Goal: Task Accomplishment & Management: Use online tool/utility

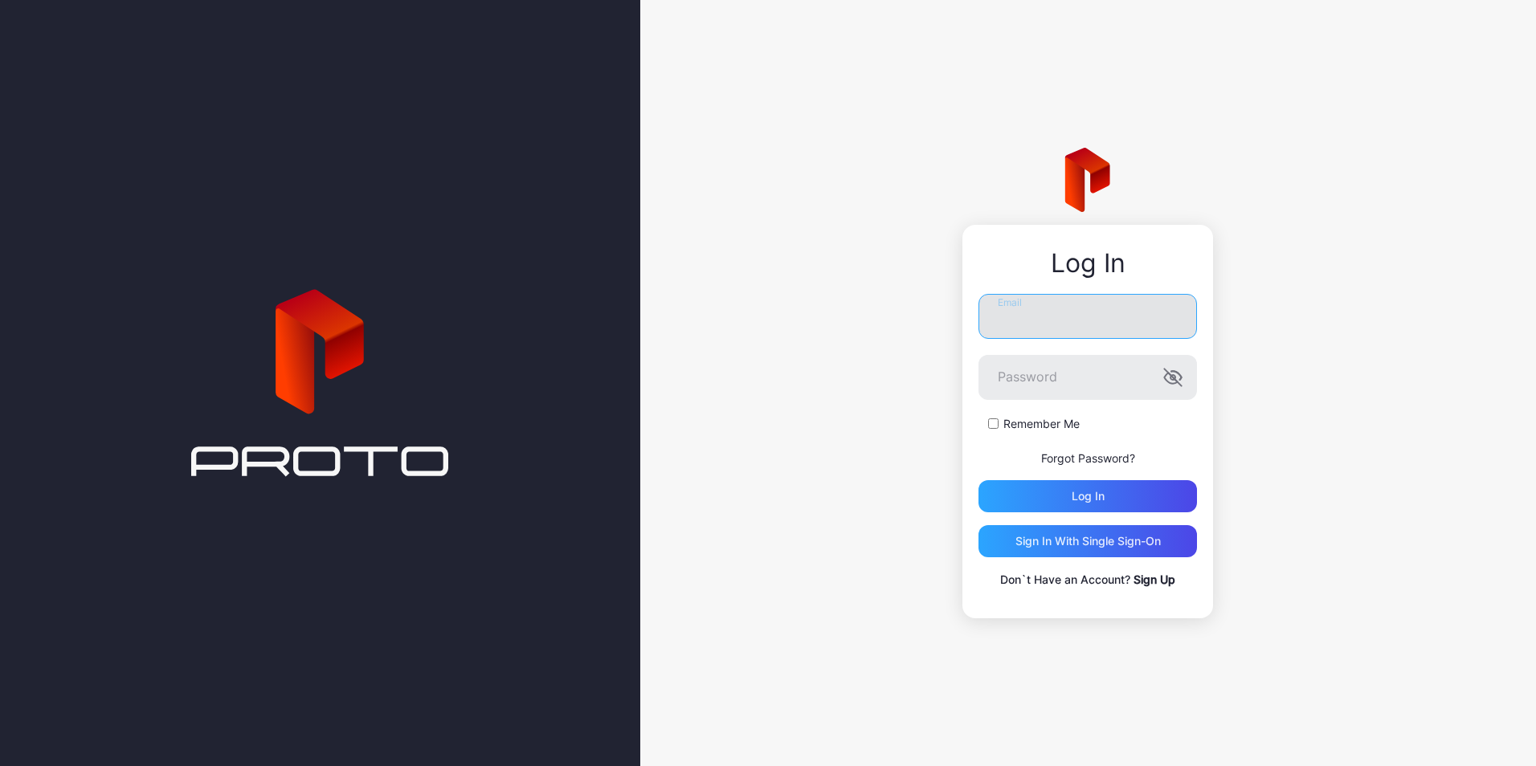
click at [1035, 321] on input "Email" at bounding box center [1087, 316] width 219 height 45
click at [1256, 317] on div "**********" at bounding box center [1088, 383] width 896 height 766
click at [1168, 320] on input "**********" at bounding box center [1087, 316] width 219 height 45
type input "**********"
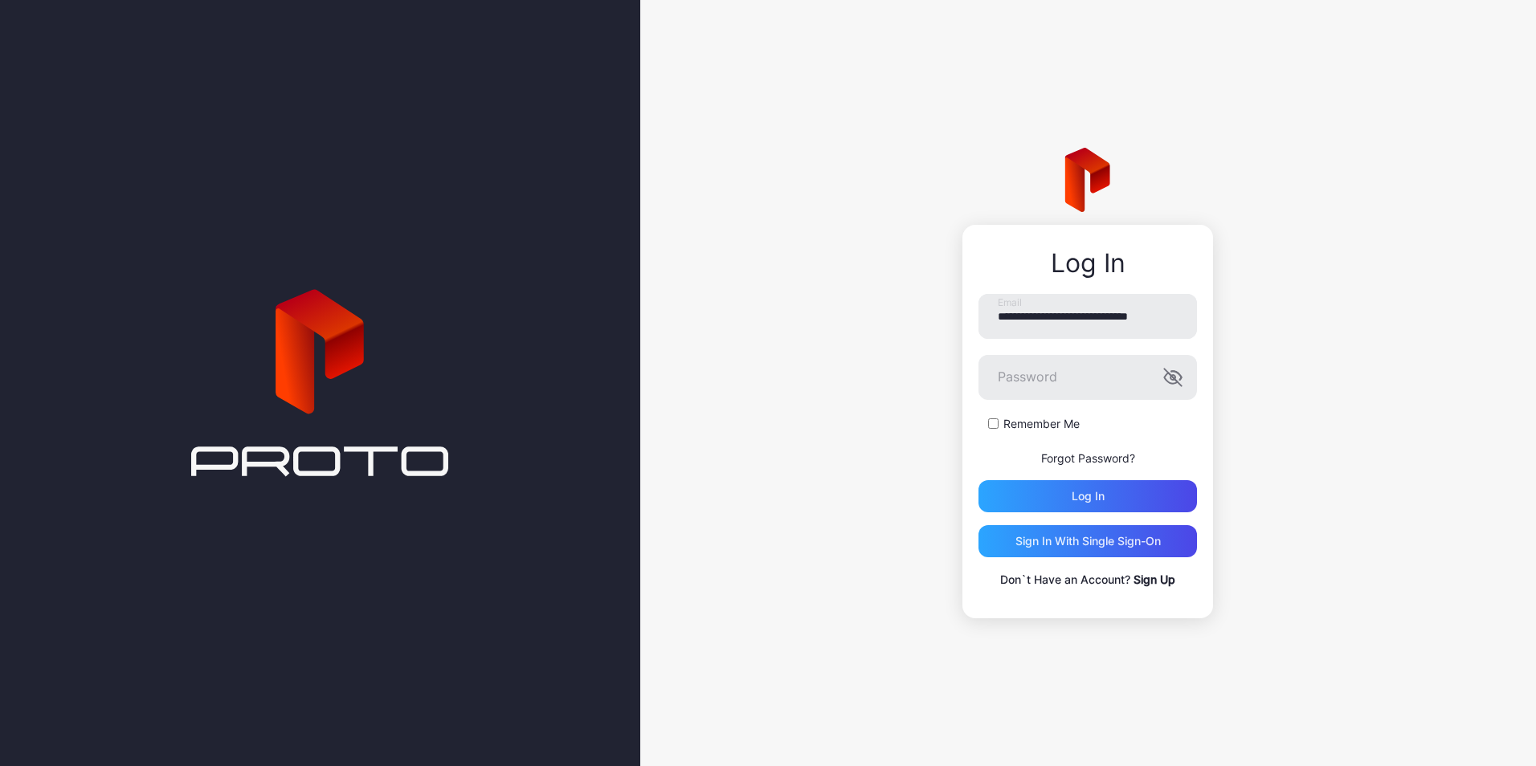
scroll to position [0, 0]
click at [978, 480] on button "Log in" at bounding box center [1087, 496] width 219 height 32
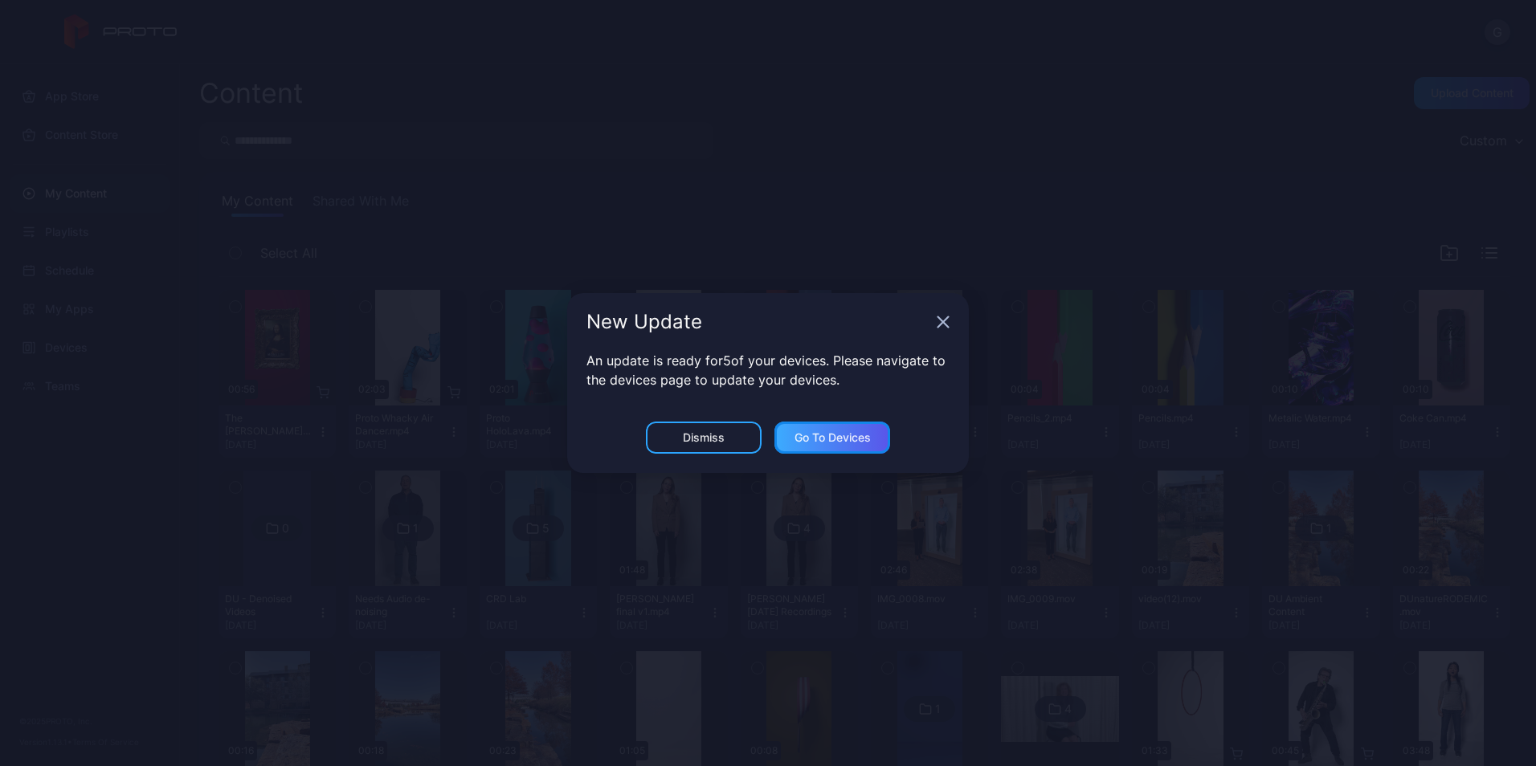
click at [823, 441] on div "Go to devices" at bounding box center [833, 437] width 76 height 13
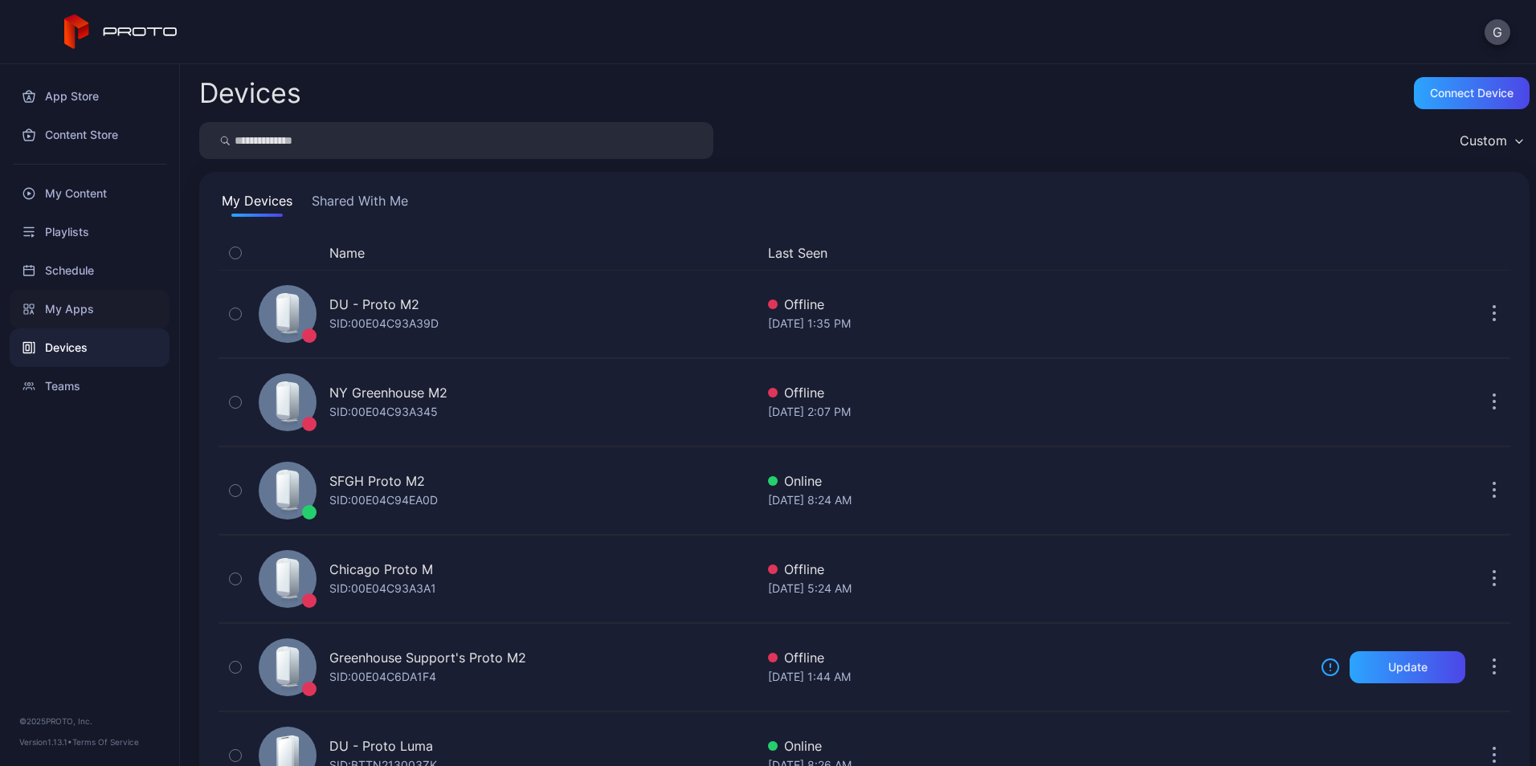
click at [67, 309] on div "My Apps" at bounding box center [90, 309] width 160 height 39
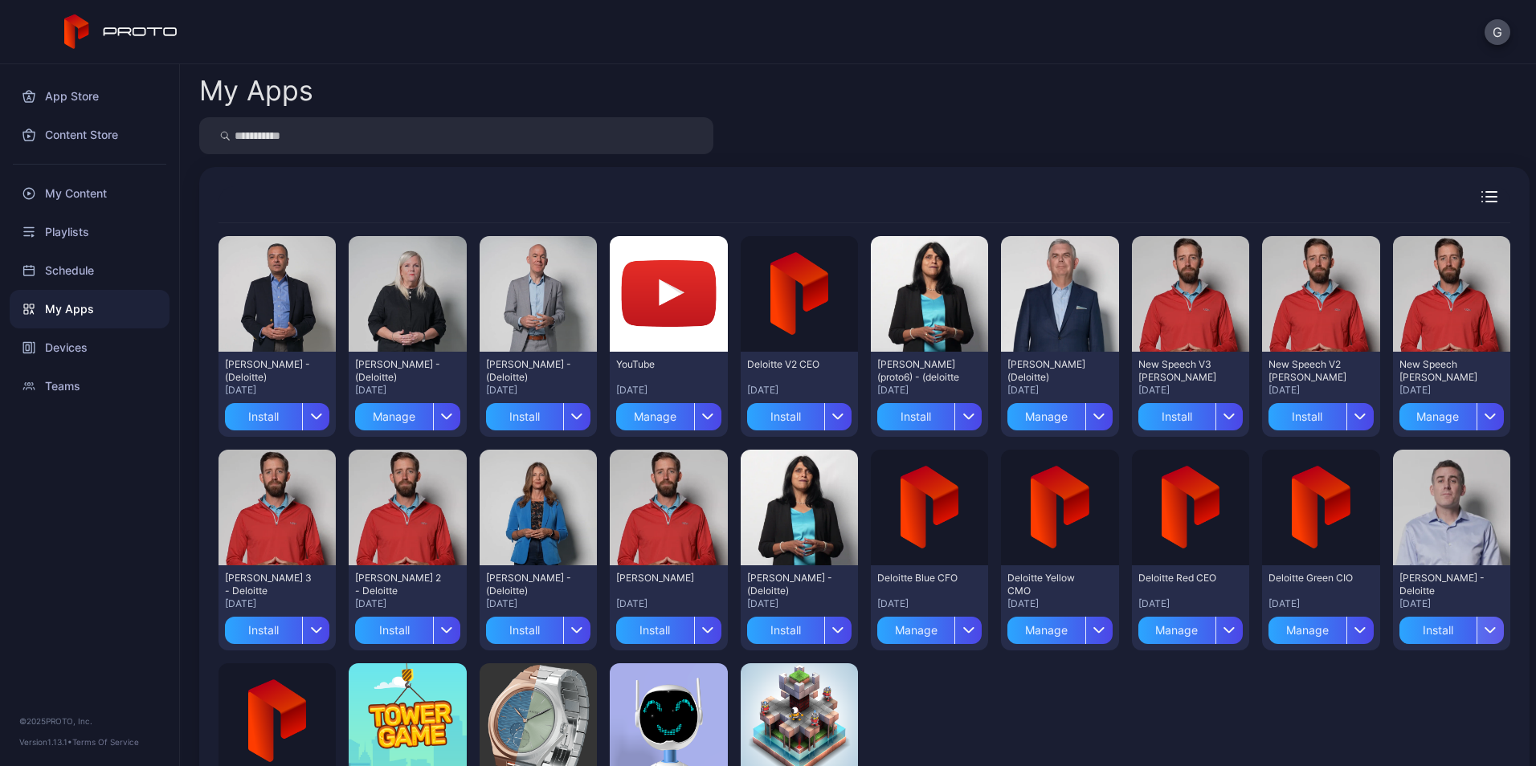
click at [1477, 639] on div "button" at bounding box center [1490, 630] width 27 height 27
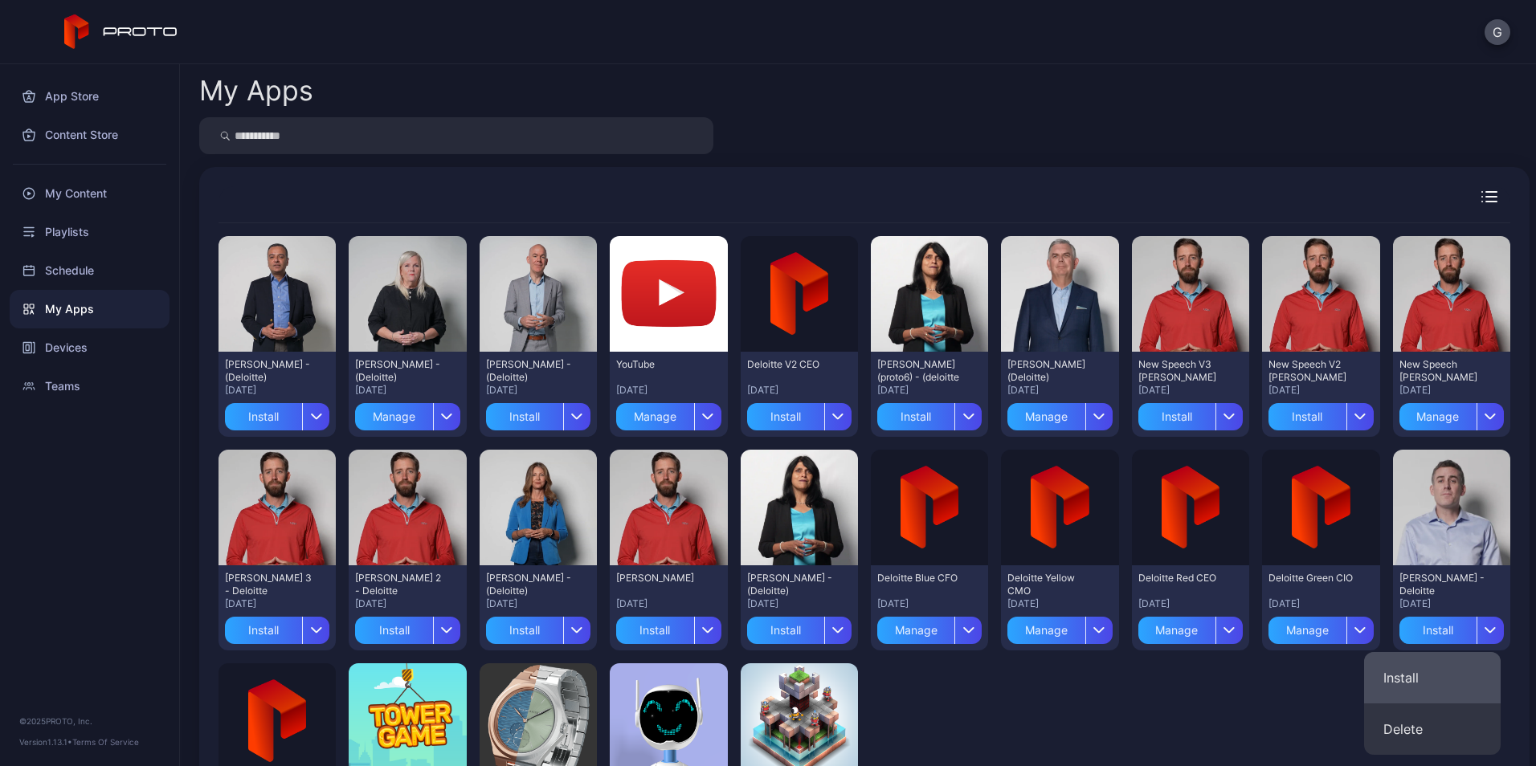
click at [1398, 678] on button "Install" at bounding box center [1432, 677] width 137 height 51
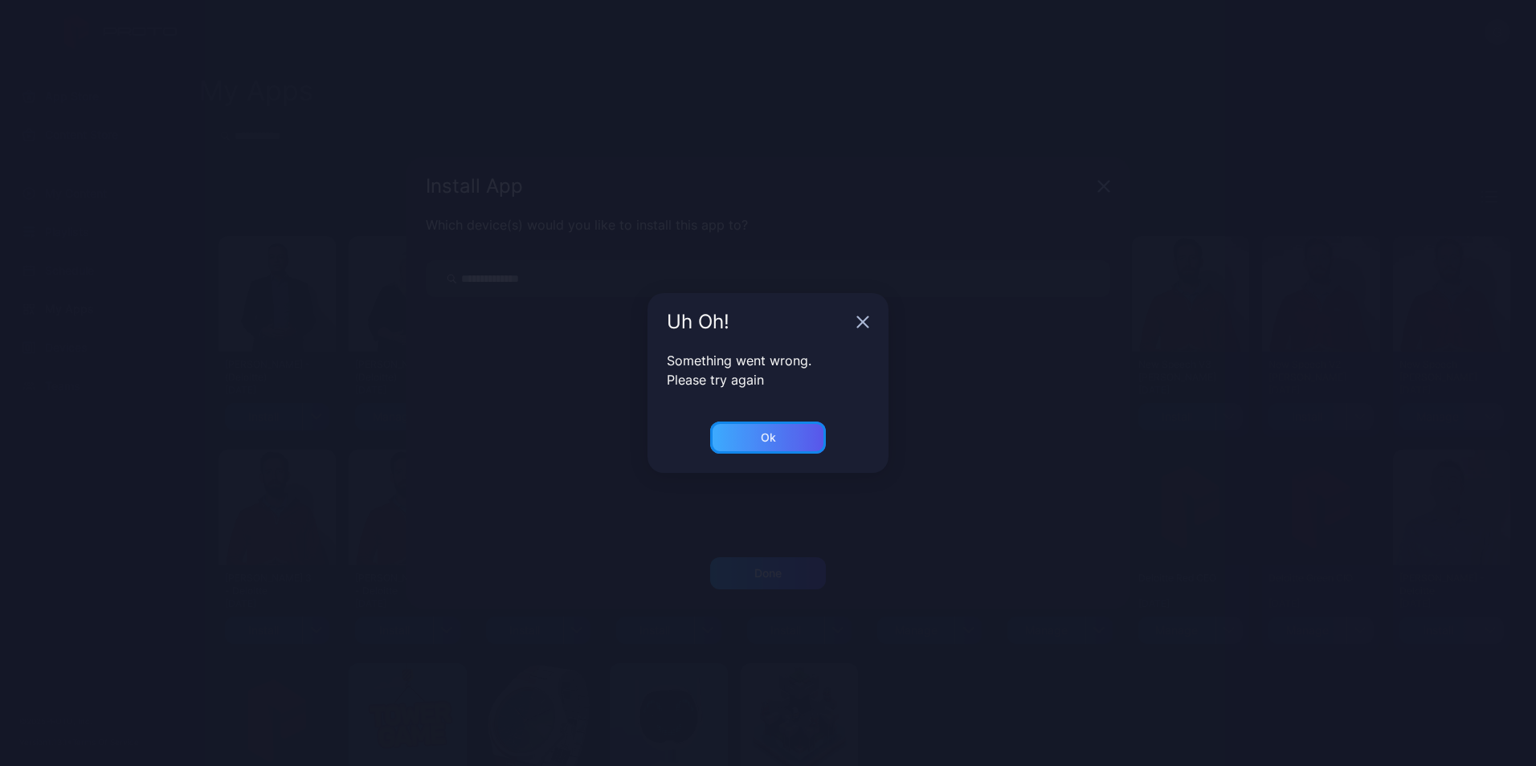
click at [773, 439] on div "Ok" at bounding box center [768, 437] width 15 height 13
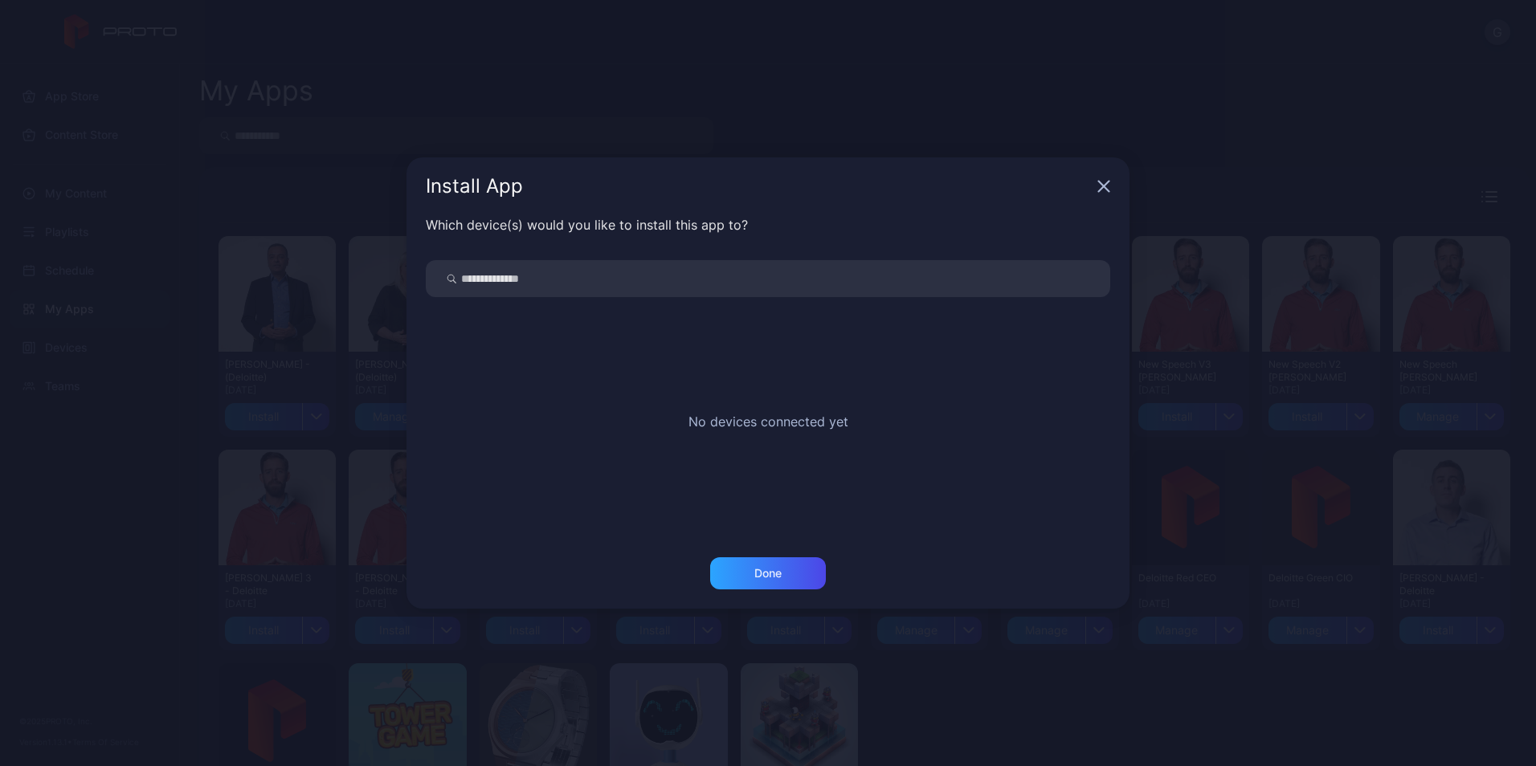
click at [531, 284] on input "search" at bounding box center [768, 278] width 684 height 37
type input "**********"
click at [759, 576] on div "Done" at bounding box center [767, 573] width 27 height 13
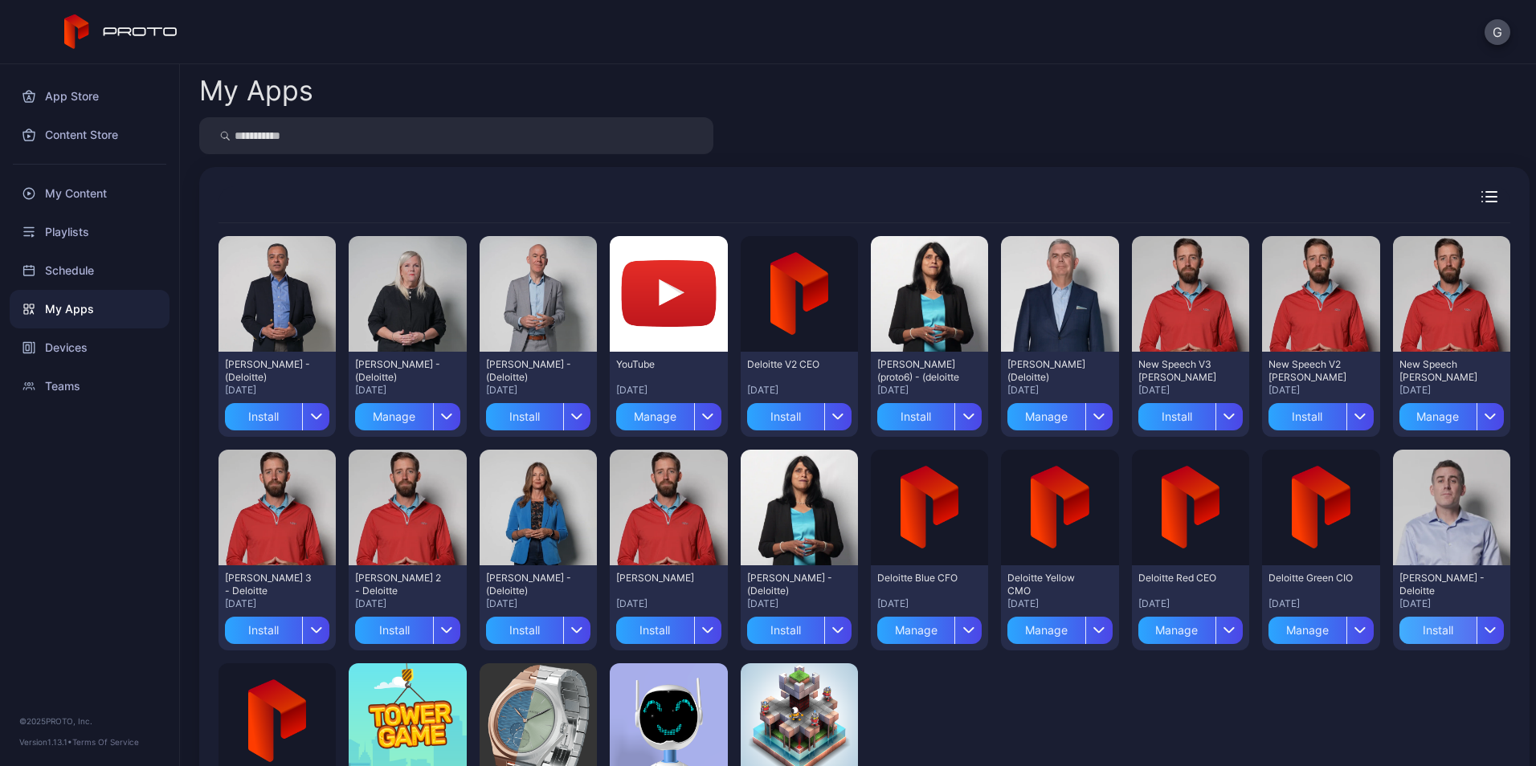
click at [1426, 629] on div "Install" at bounding box center [1437, 630] width 77 height 27
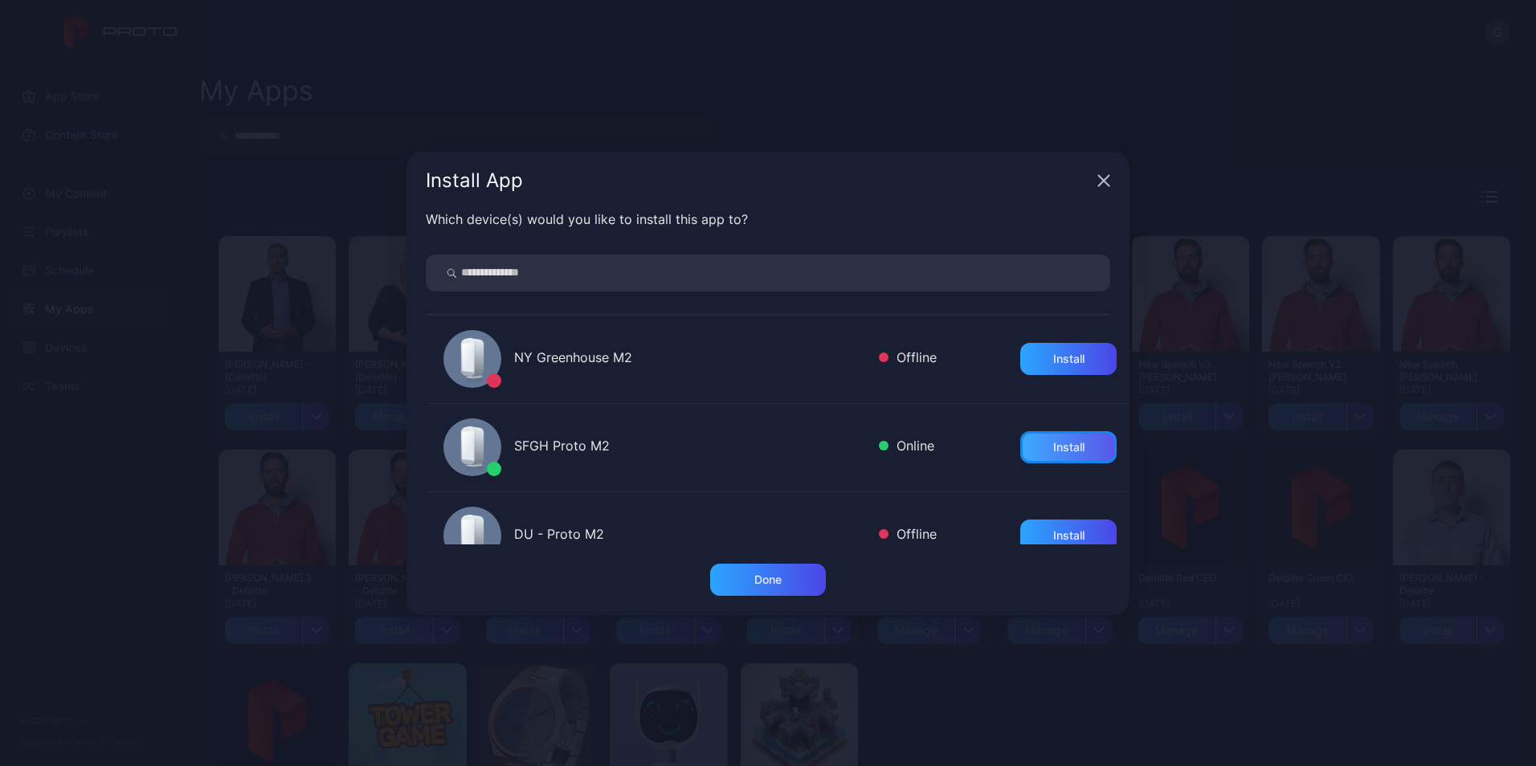
click at [1053, 449] on div "Install" at bounding box center [1068, 447] width 31 height 13
click at [778, 574] on div "Done" at bounding box center [767, 580] width 27 height 13
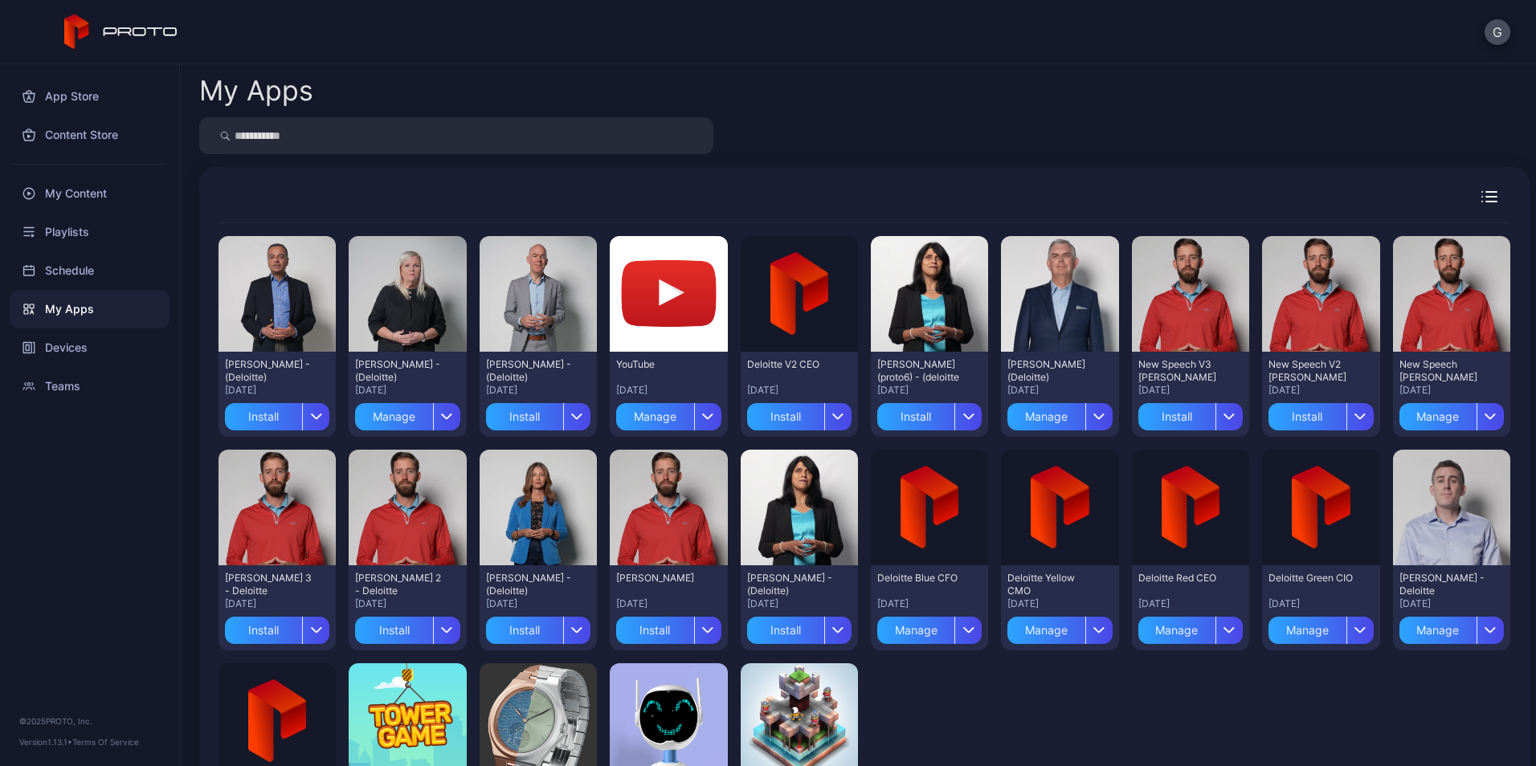
click at [1093, 728] on div "Preview [PERSON_NAME] - (Deloitte) [DATE] Install Preview [PERSON_NAME] - (Delo…" at bounding box center [865, 550] width 1292 height 654
click at [1495, 28] on button "G" at bounding box center [1498, 32] width 26 height 26
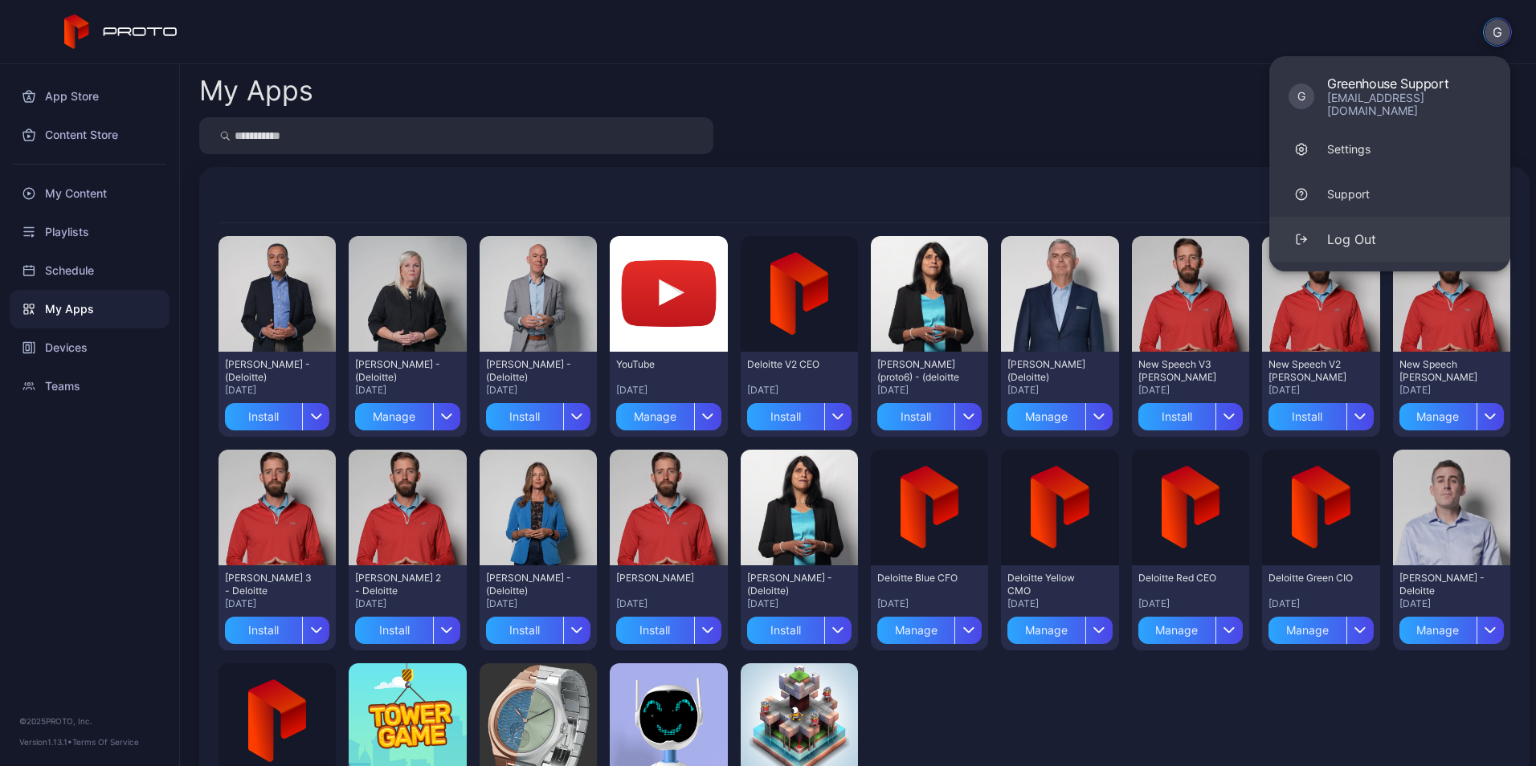
click at [1352, 230] on div "Log Out" at bounding box center [1351, 239] width 49 height 19
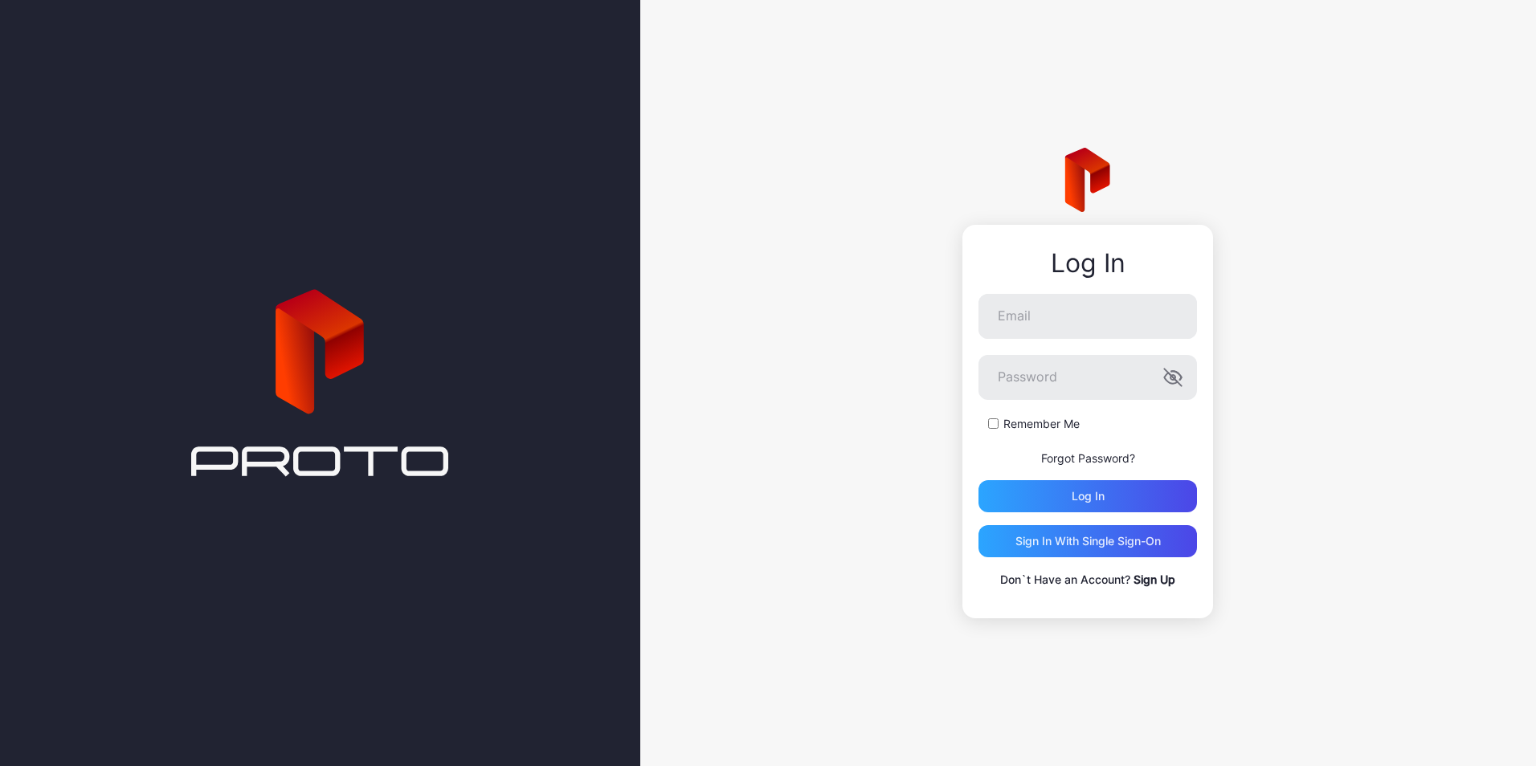
click at [333, 177] on icon at bounding box center [319, 383] width 257 height 868
